Goal: Task Accomplishment & Management: Manage account settings

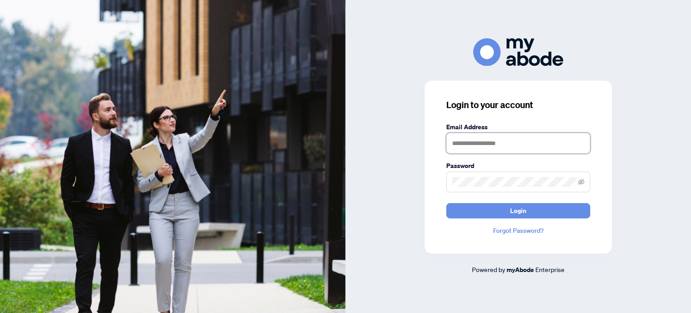
click at [462, 143] on input "text" at bounding box center [518, 143] width 144 height 21
type input "**********"
click at [446, 203] on button "Login" at bounding box center [518, 210] width 144 height 15
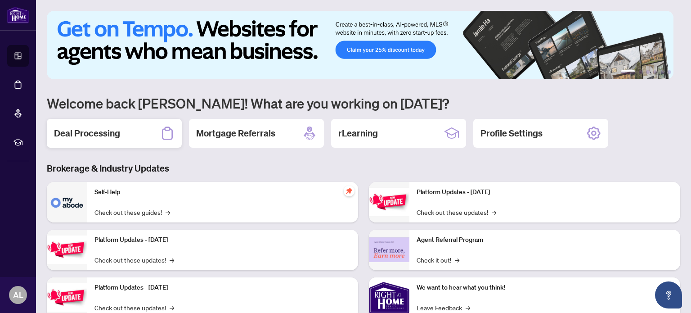
click at [106, 127] on h2 "Deal Processing" at bounding box center [87, 133] width 66 height 13
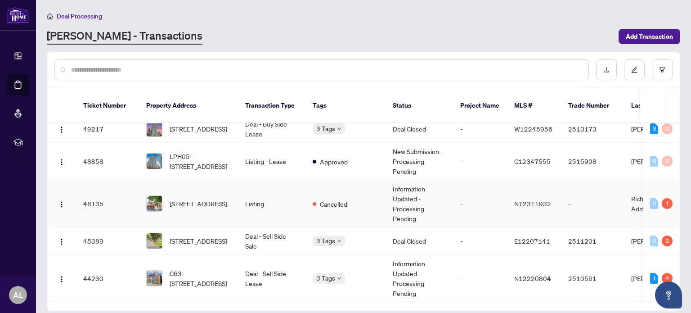
scroll to position [225, 0]
click at [209, 235] on span "[STREET_ADDRESS]" at bounding box center [199, 240] width 58 height 10
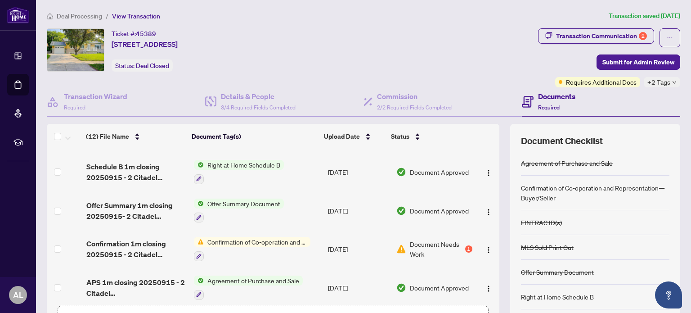
scroll to position [270, 0]
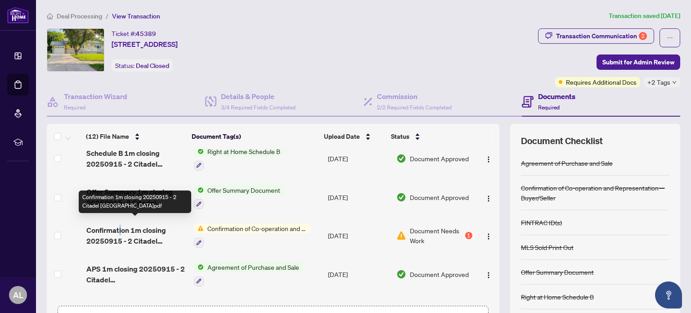
click at [121, 227] on span "Confirmation 1m closing 20250915 - 2 Citadel [GEOGRAPHIC_DATA]pdf" at bounding box center [136, 235] width 100 height 22
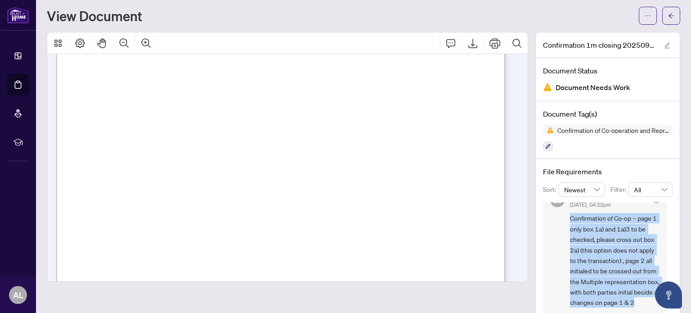
scroll to position [40, 0]
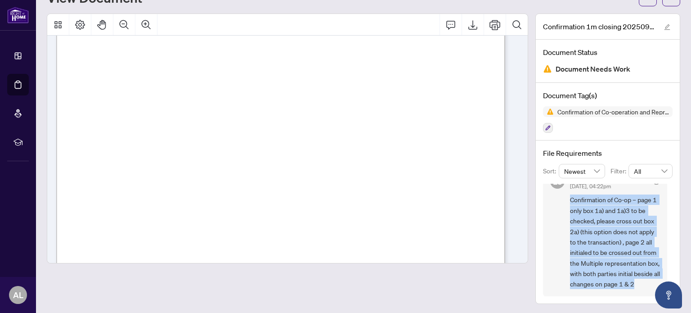
drag, startPoint x: 563, startPoint y: 253, endPoint x: 605, endPoint y: 285, distance: 52.9
click at [605, 285] on span "Confirmation of Co-op – page 1 only box 1a) and 1a)3 to be checked, please cros…" at bounding box center [615, 241] width 90 height 94
copy span "Confirmation of Co-op – page 1 only box 1a) and 1a)3 to be checked, please cros…"
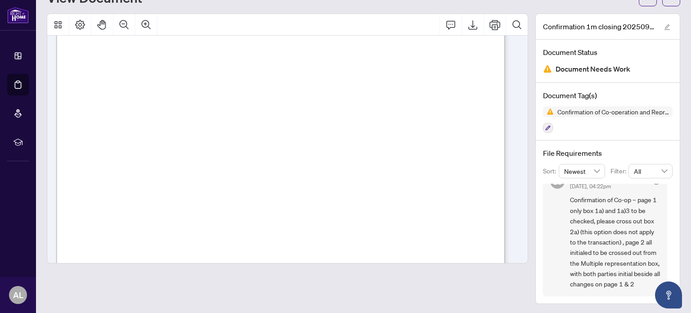
scroll to position [225, 0]
click at [473, 26] on button "Export" at bounding box center [473, 25] width 22 height 22
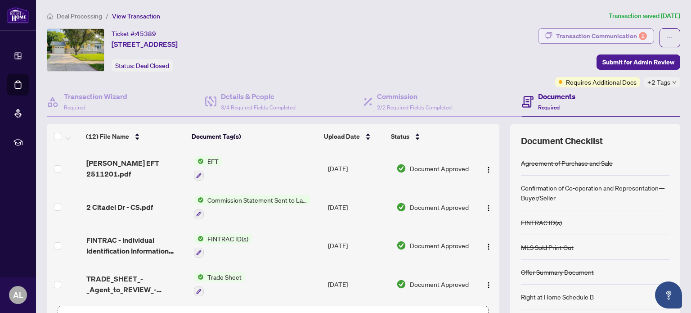
click at [575, 37] on div "Transaction Communication 2" at bounding box center [601, 36] width 91 height 14
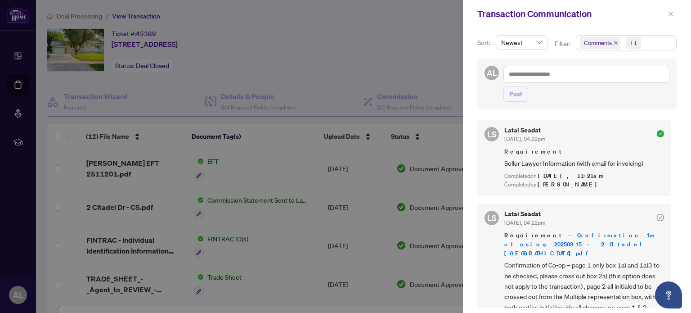
click at [672, 15] on icon "close" at bounding box center [671, 14] width 6 height 6
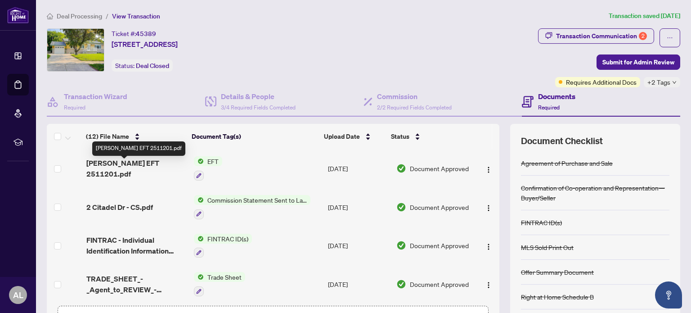
click at [129, 167] on span "[PERSON_NAME] EFT 2511201.pdf" at bounding box center [136, 168] width 100 height 22
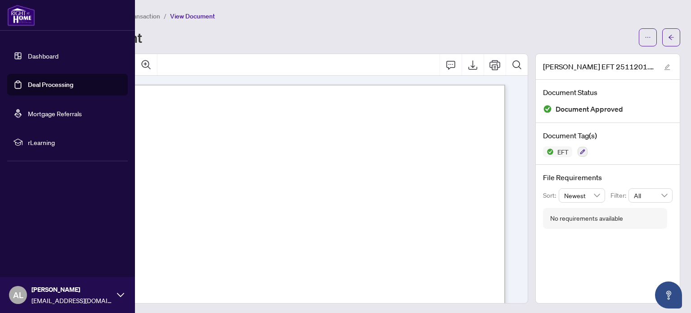
click at [16, 8] on img at bounding box center [21, 15] width 28 height 22
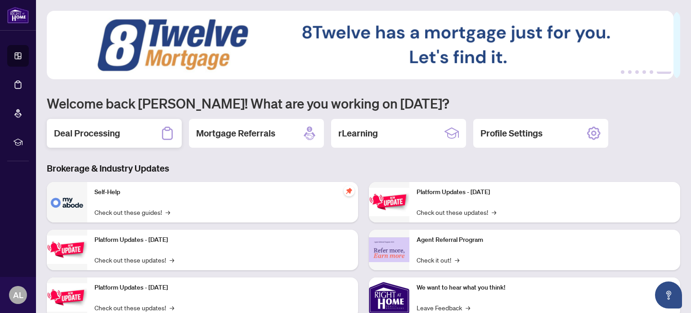
click at [94, 131] on h2 "Deal Processing" at bounding box center [87, 133] width 66 height 13
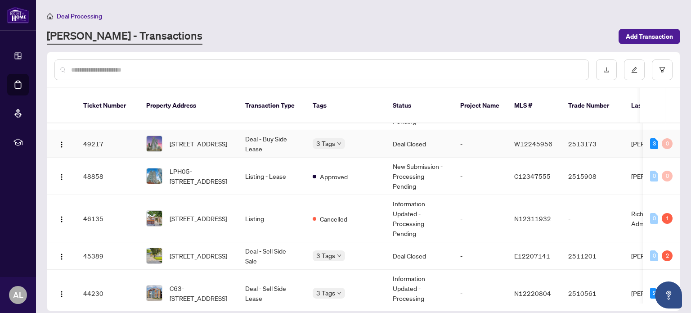
scroll to position [225, 0]
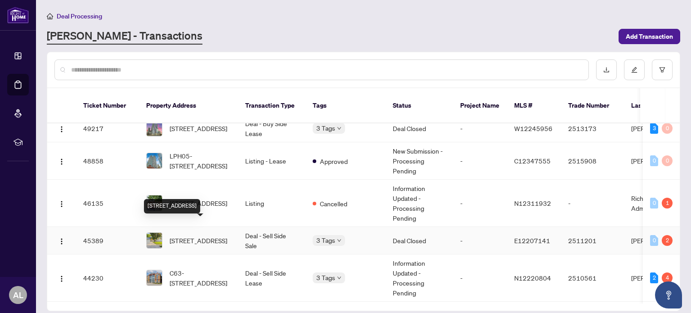
click at [207, 235] on span "[STREET_ADDRESS]" at bounding box center [199, 240] width 58 height 10
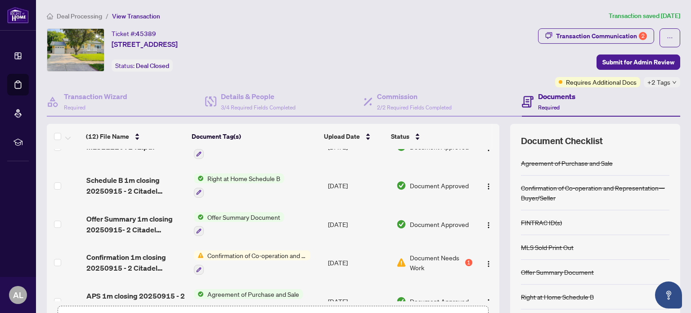
scroll to position [270, 0]
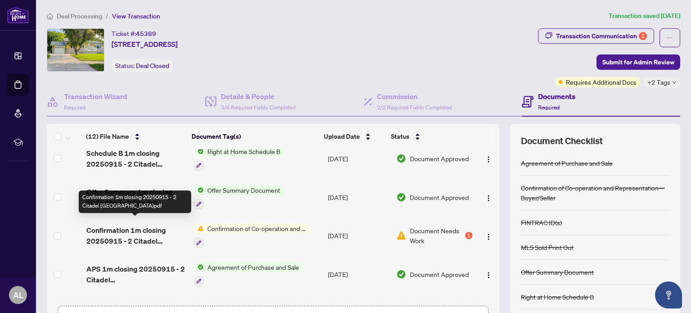
click at [138, 224] on span "Confirmation 1m closing 20250915 - 2 Citadel [GEOGRAPHIC_DATA]pdf" at bounding box center [136, 235] width 100 height 22
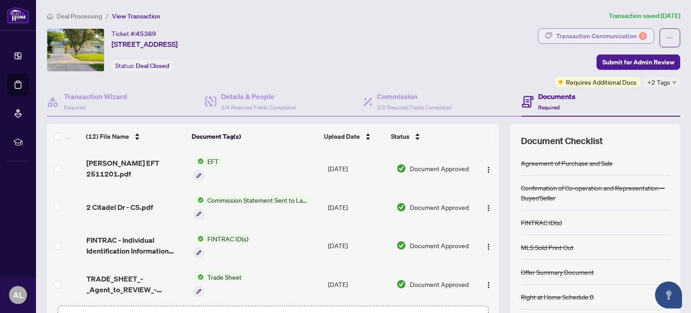
click at [611, 40] on div "Transaction Communication 2" at bounding box center [601, 36] width 91 height 14
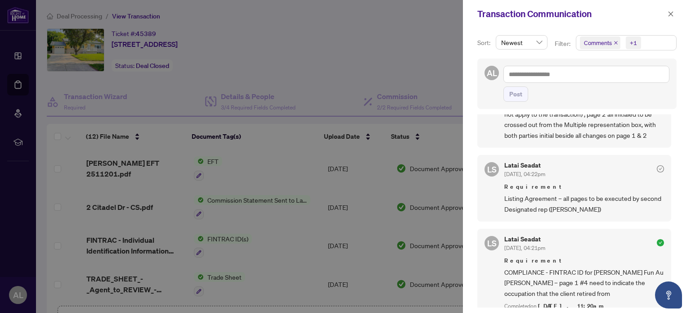
scroll to position [180, 0]
